Goal: Information Seeking & Learning: Check status

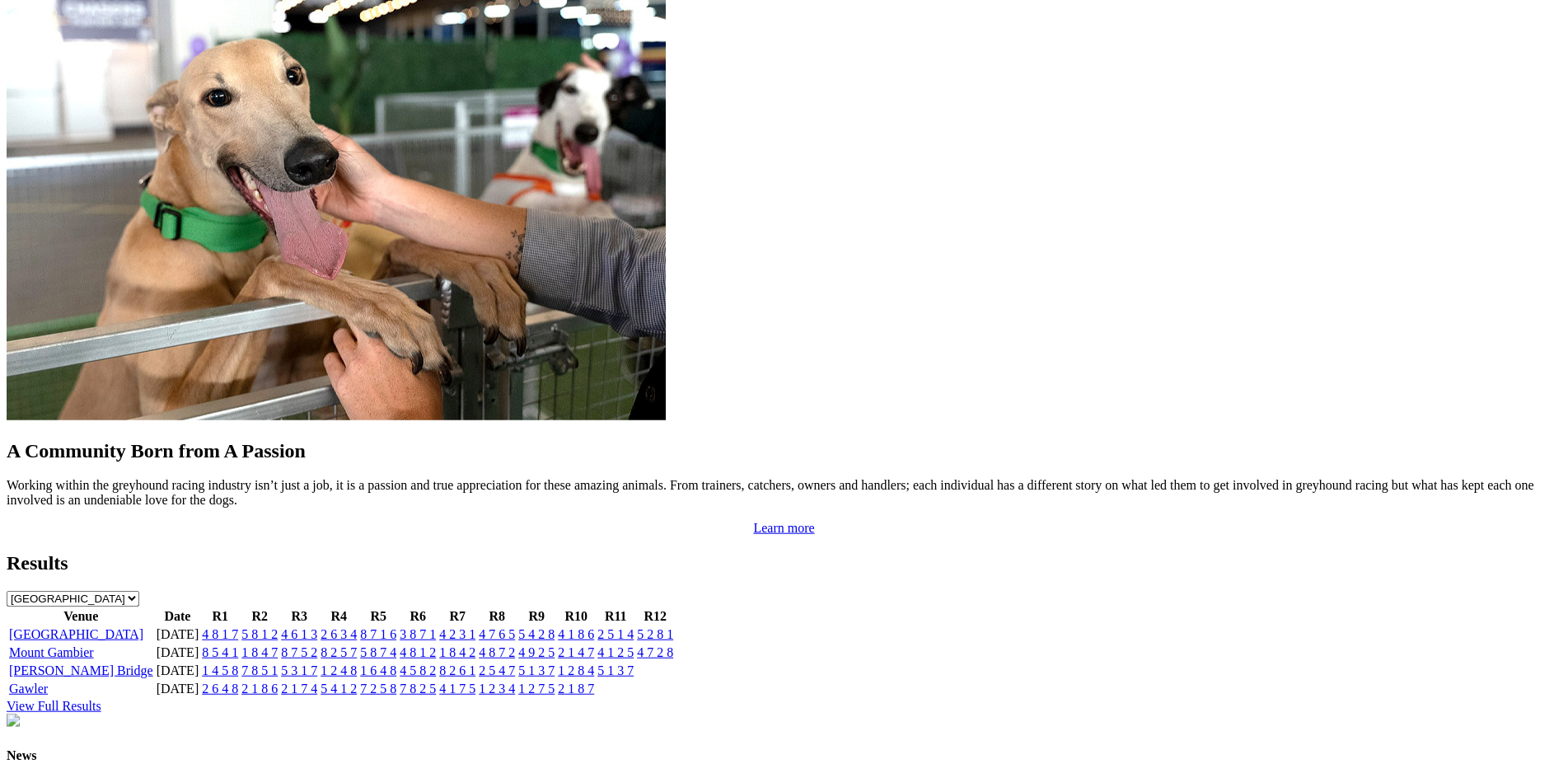
scroll to position [1332, 0]
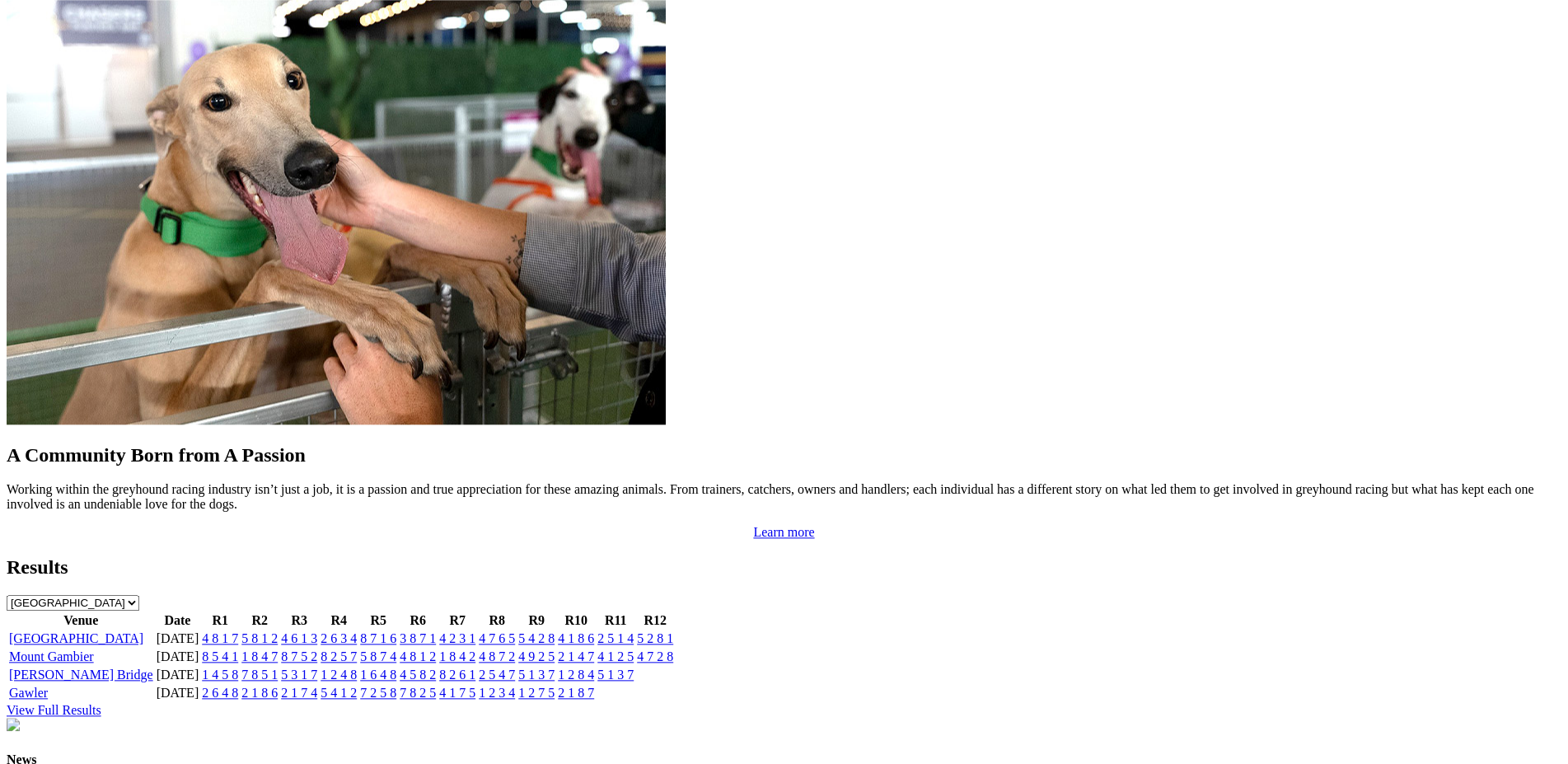
click at [278, 650] on link "1 8 4 7" at bounding box center [259, 656] width 36 height 14
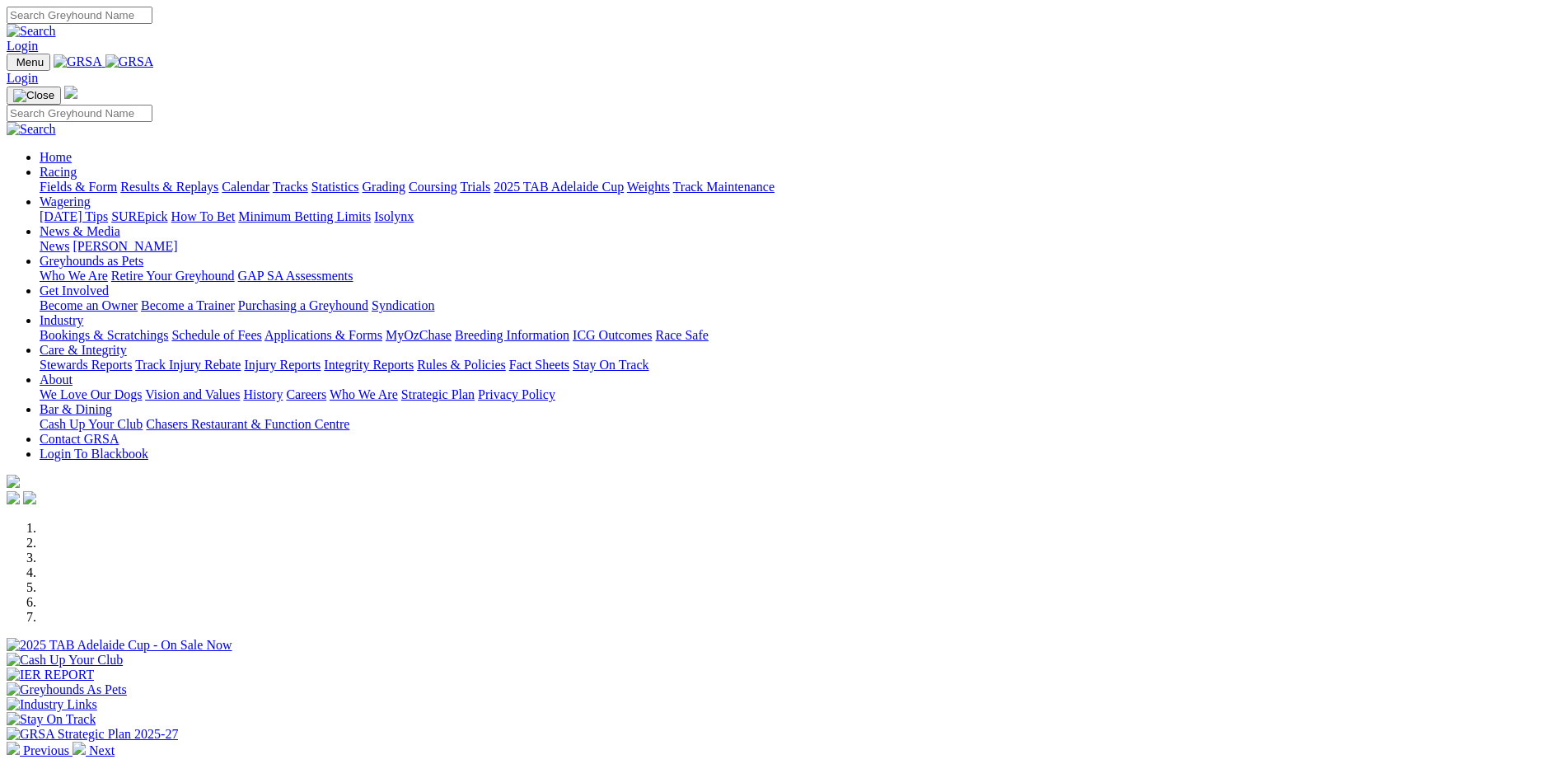
click at [270, 180] on link "Calendar" at bounding box center [246, 187] width 47 height 14
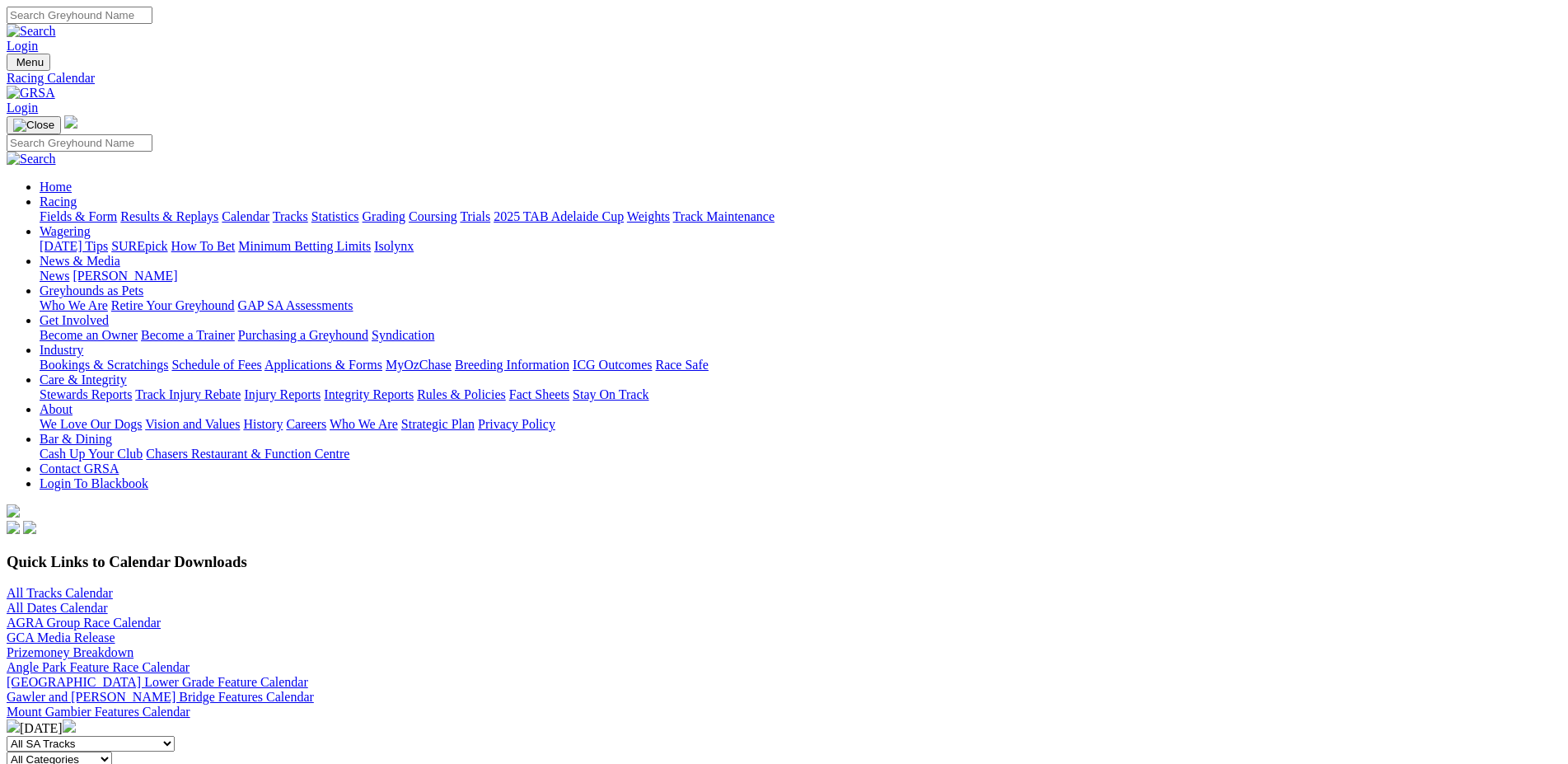
click at [113, 586] on link "All Tracks Calendar" at bounding box center [59, 593] width 106 height 14
